Goal: Check status: Check status

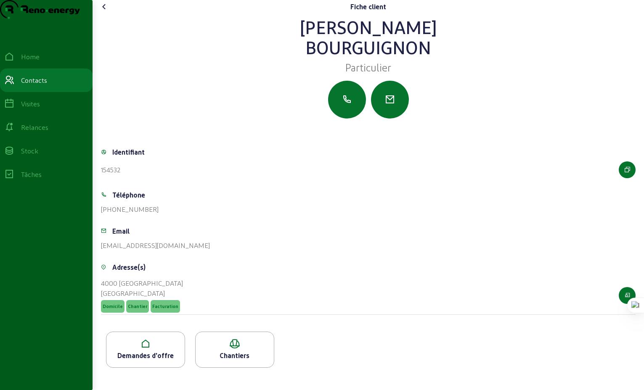
scroll to position [5, 0]
click at [39, 109] on div "Visites" at bounding box center [30, 104] width 19 height 10
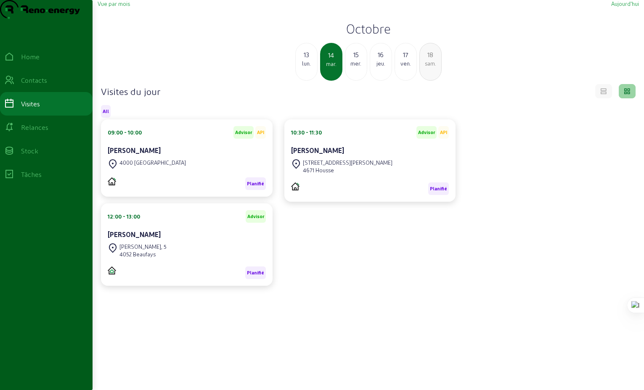
click at [360, 67] on div "mer." at bounding box center [355, 64] width 21 height 8
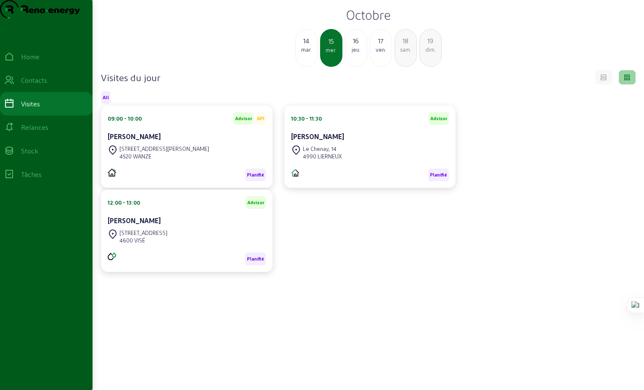
scroll to position [13, 0]
click at [379, 46] on div "17" at bounding box center [380, 41] width 21 height 10
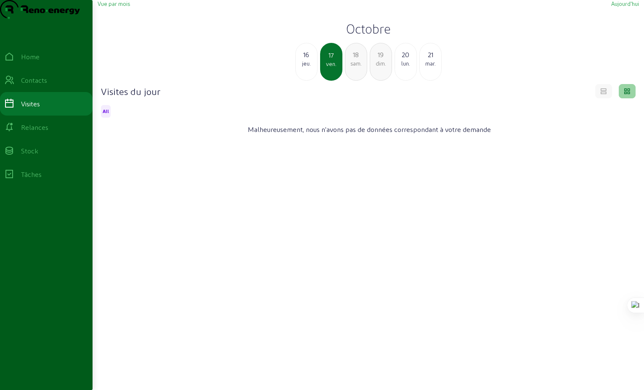
click at [430, 67] on div "mar." at bounding box center [430, 64] width 21 height 8
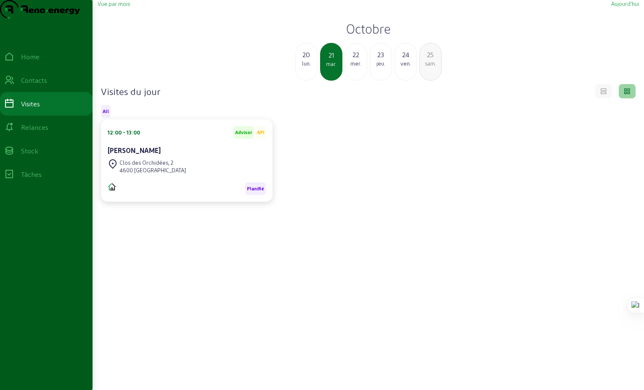
click at [358, 60] on div "22" at bounding box center [355, 55] width 21 height 10
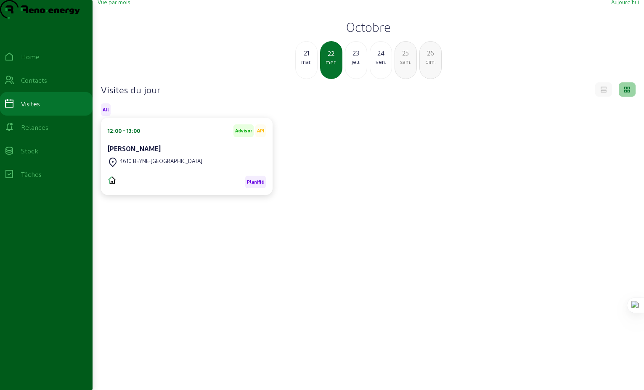
scroll to position [3, 0]
